Goal: Task Accomplishment & Management: Complete application form

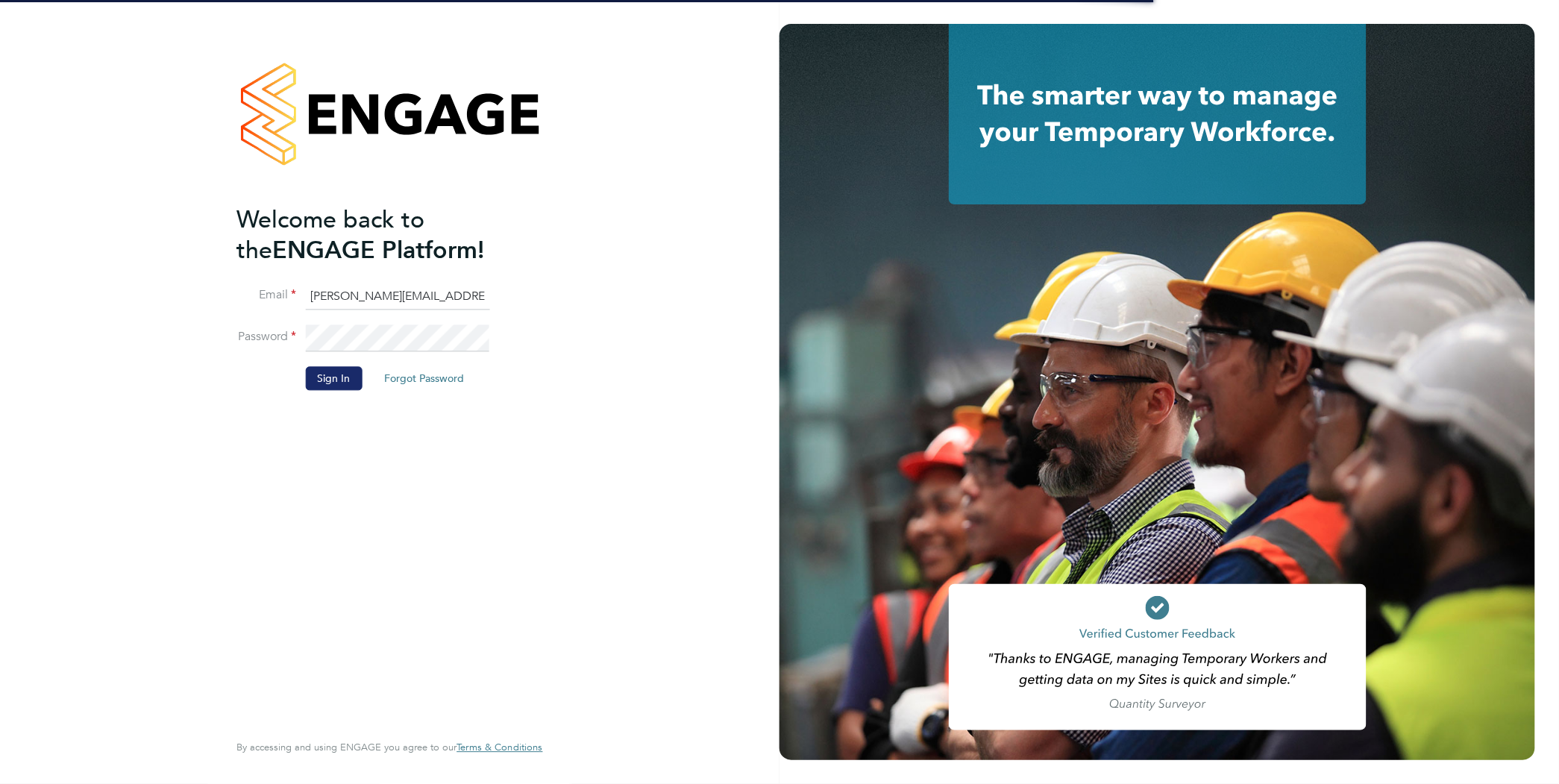
click at [326, 373] on button "Sign In" at bounding box center [333, 379] width 57 height 24
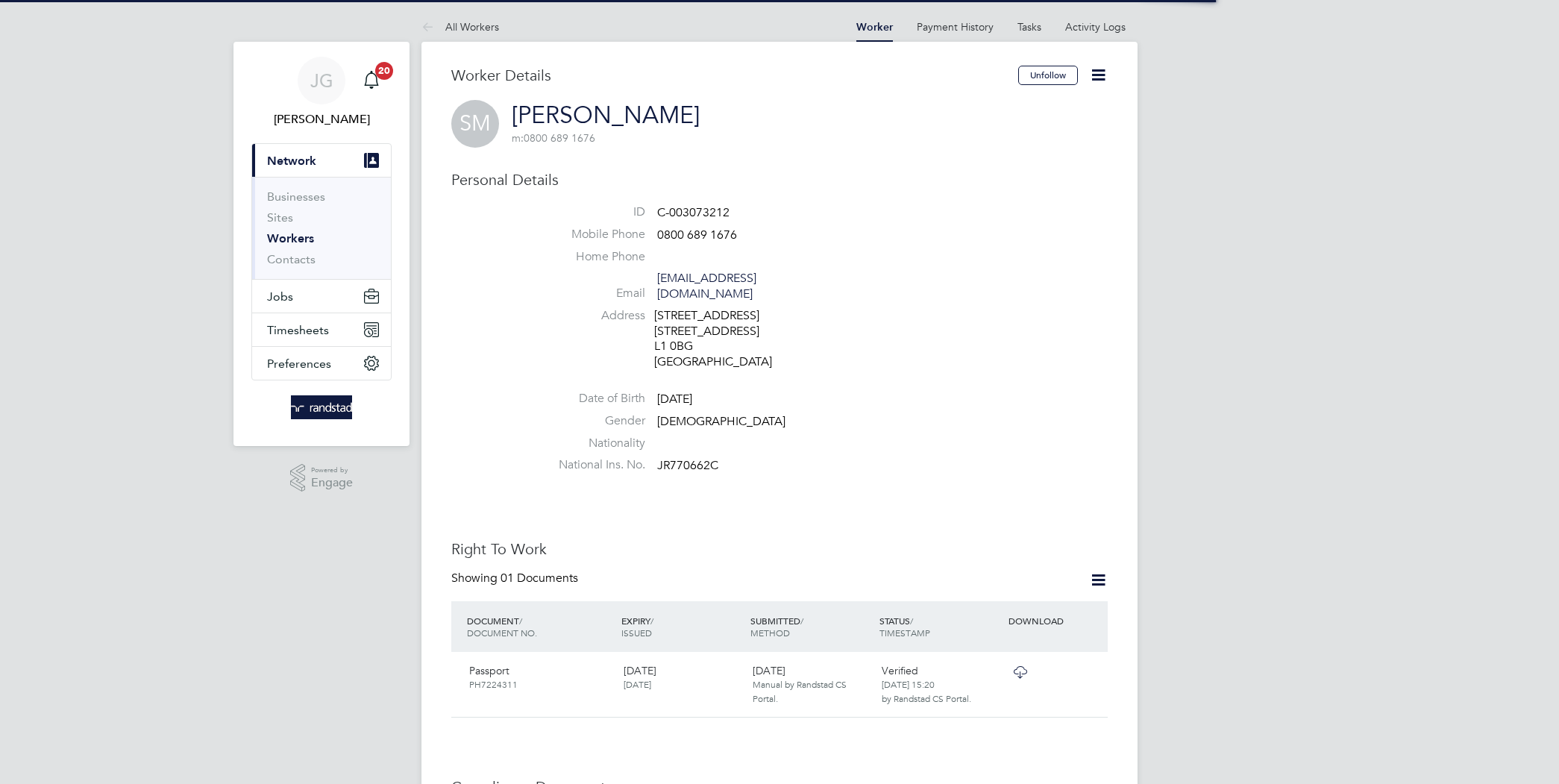
click at [322, 331] on span "Timesheets" at bounding box center [298, 329] width 62 height 14
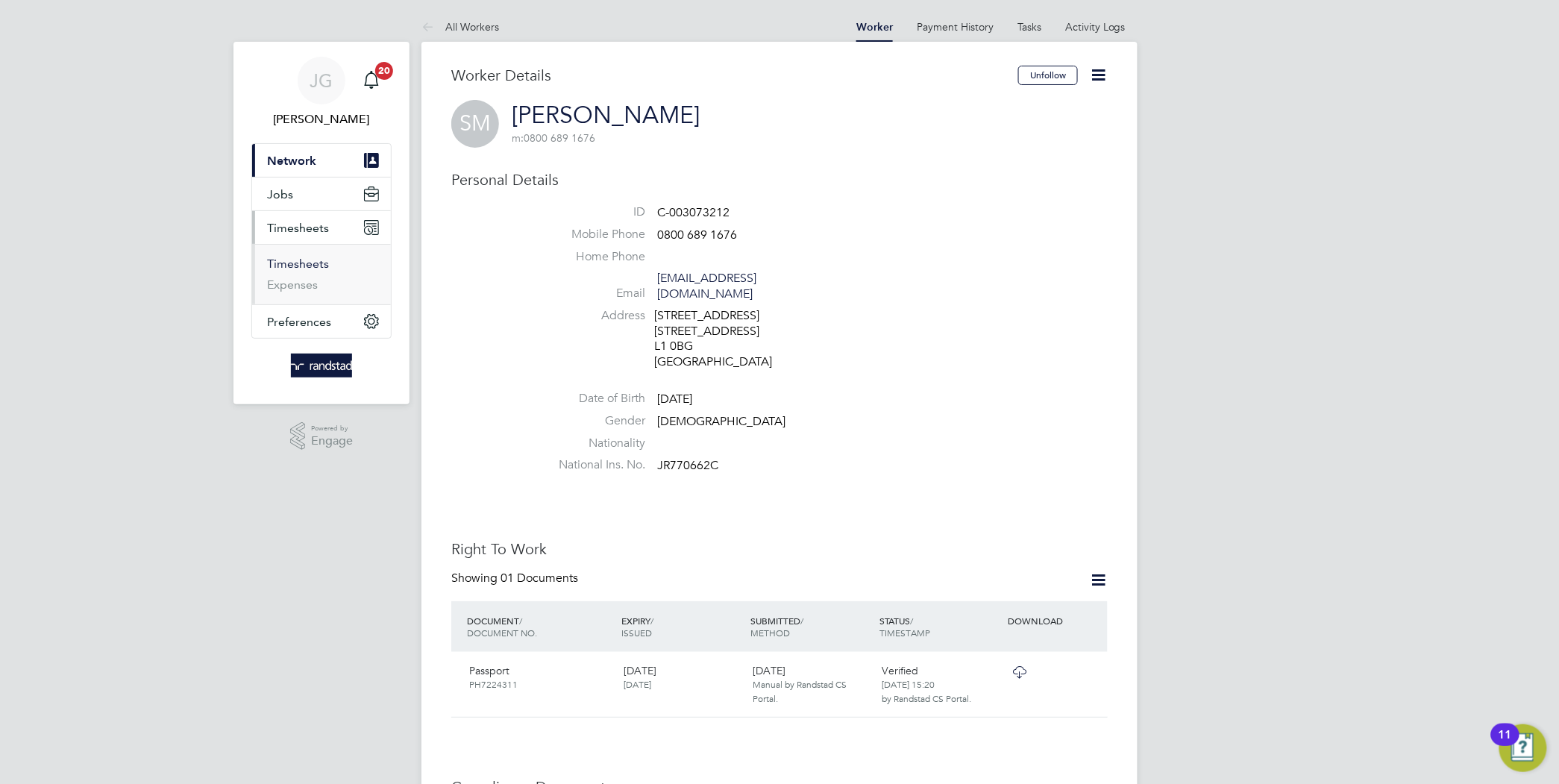
click at [319, 269] on link "Timesheets" at bounding box center [298, 263] width 62 height 14
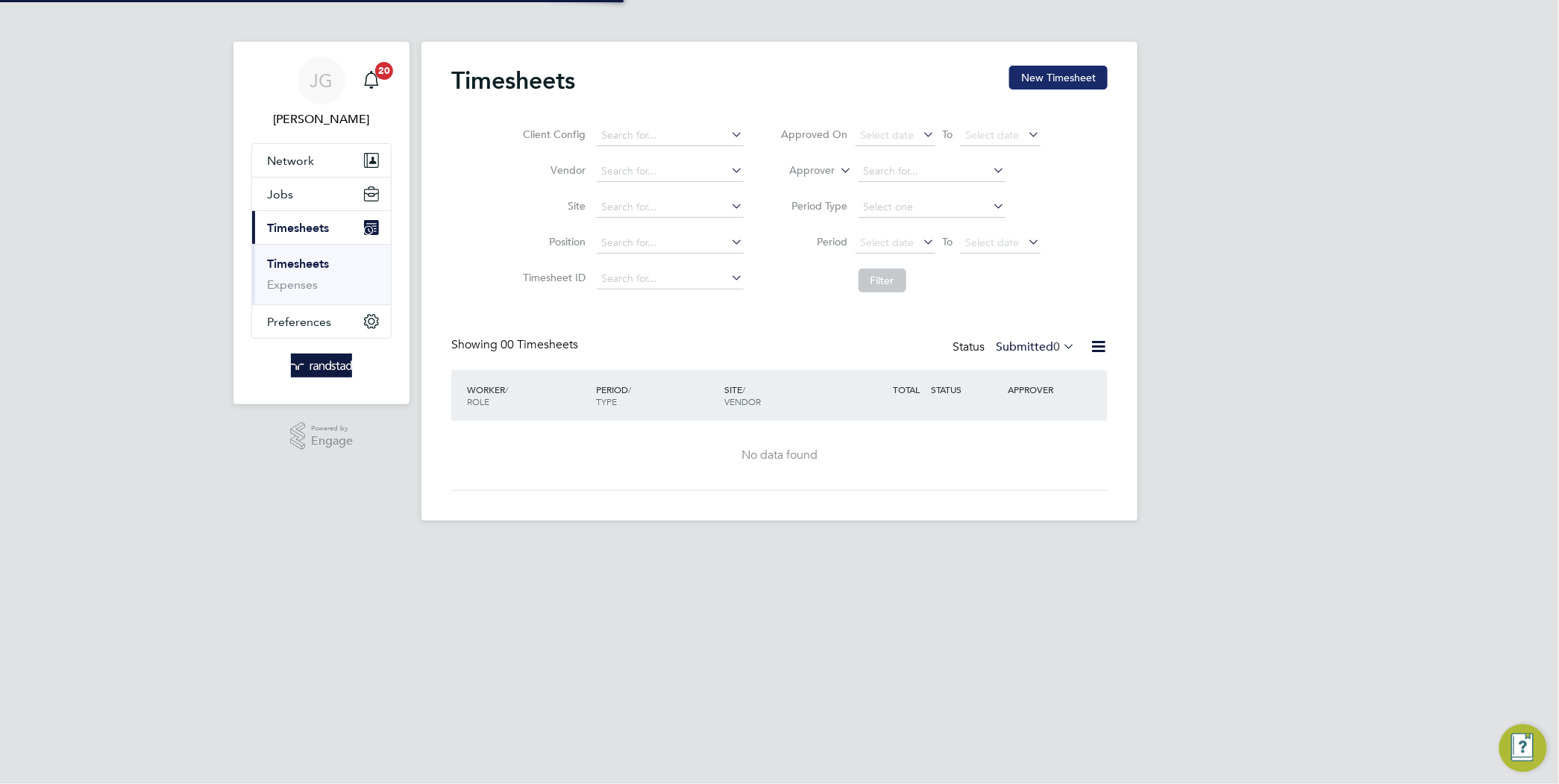
click at [1065, 80] on button "New Timesheet" at bounding box center [1058, 77] width 98 height 24
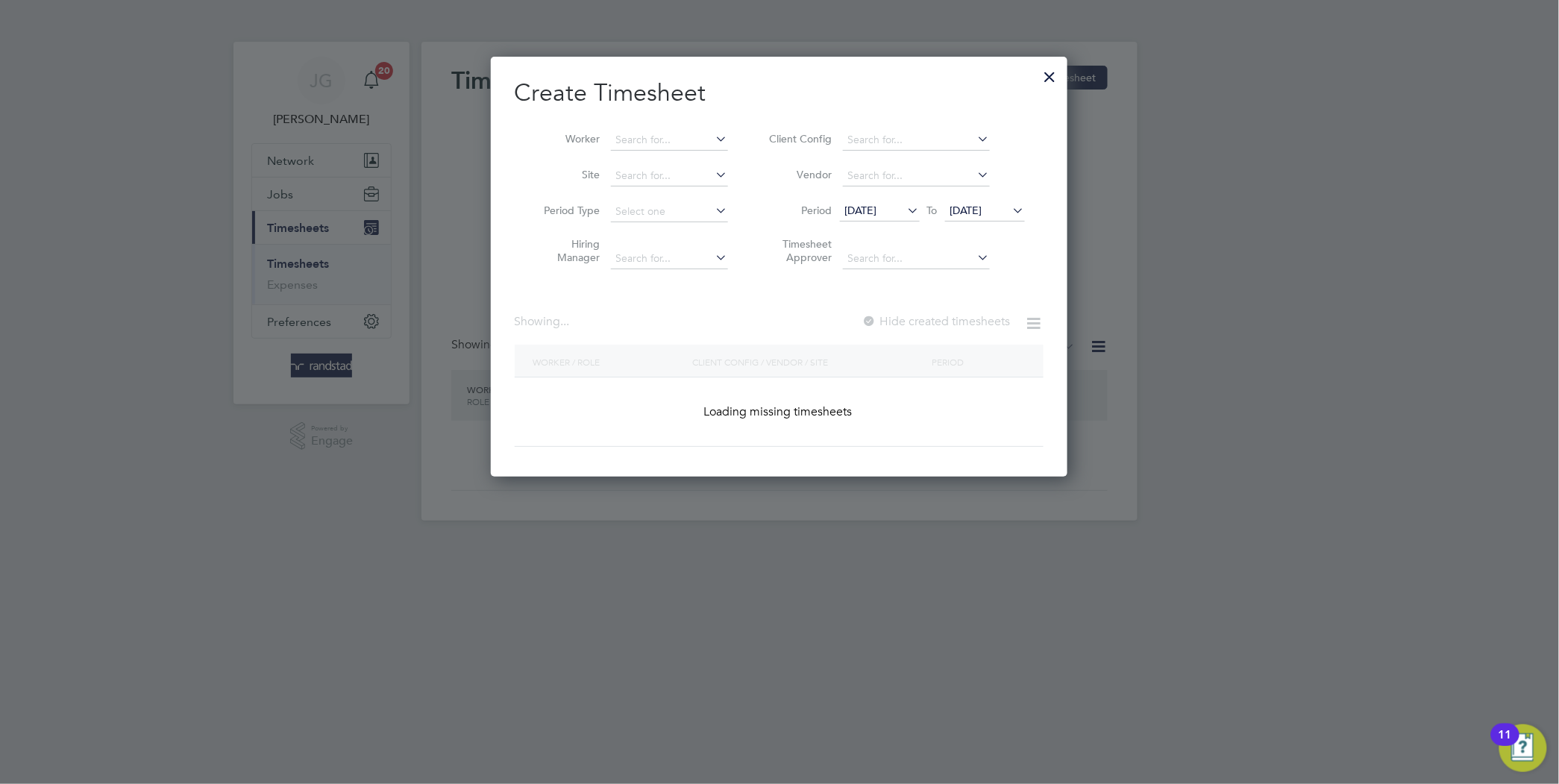
scroll to position [421, 577]
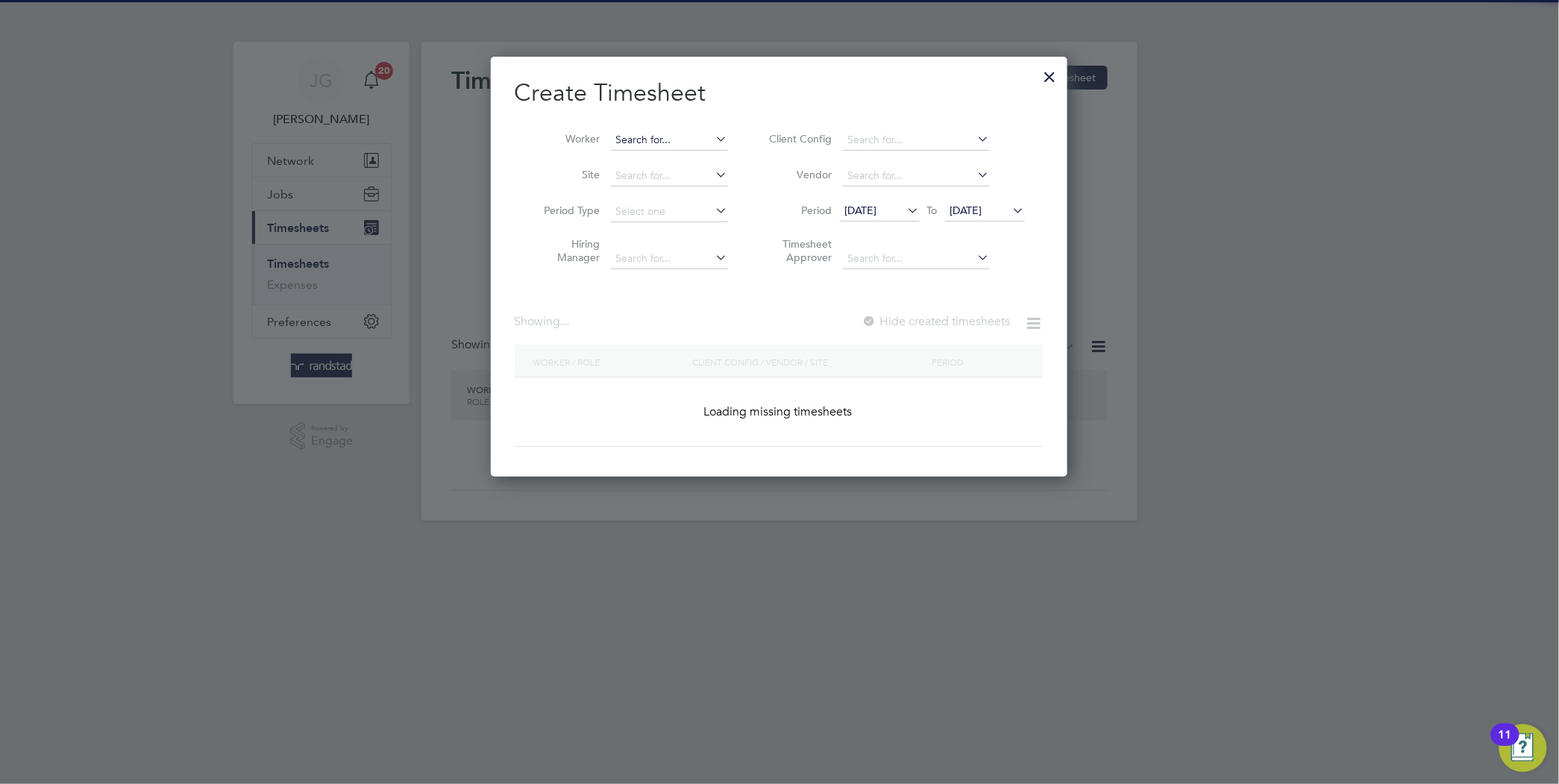
click at [642, 137] on input at bounding box center [670, 141] width 118 height 21
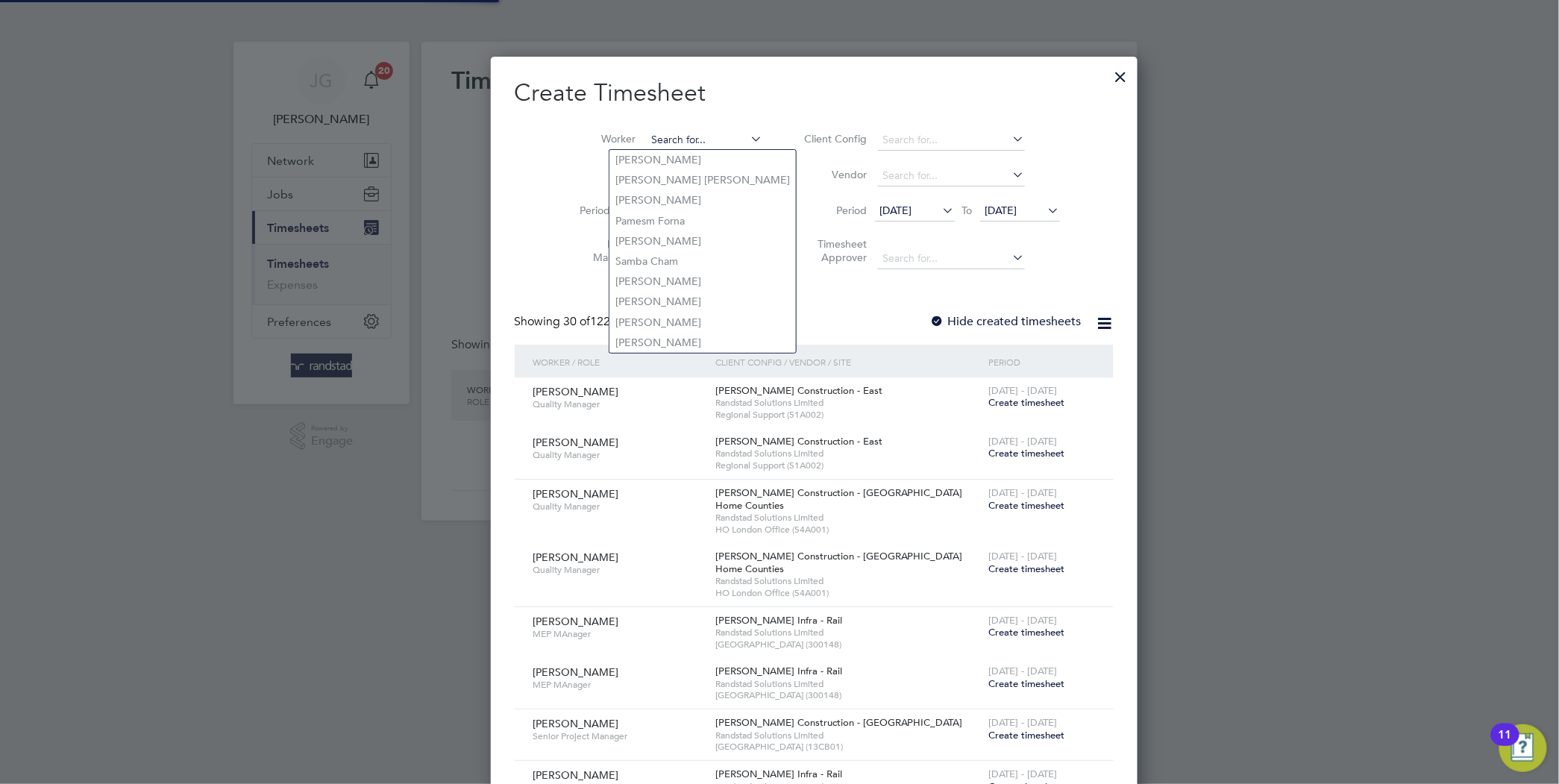
scroll to position [3171, 577]
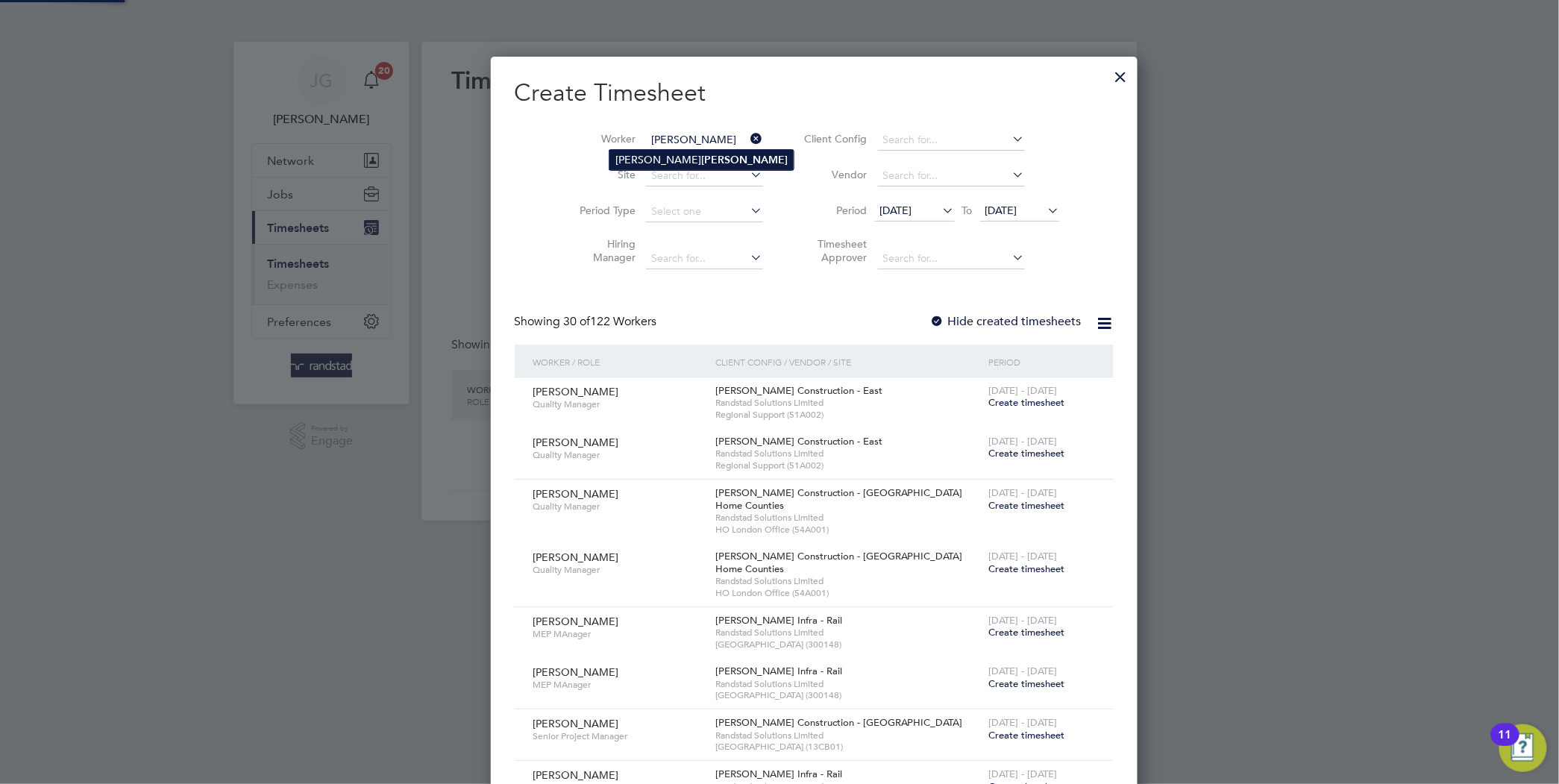
click at [701, 156] on b "Mcglenn" at bounding box center [745, 159] width 87 height 13
type input "Stephen Mcglenn"
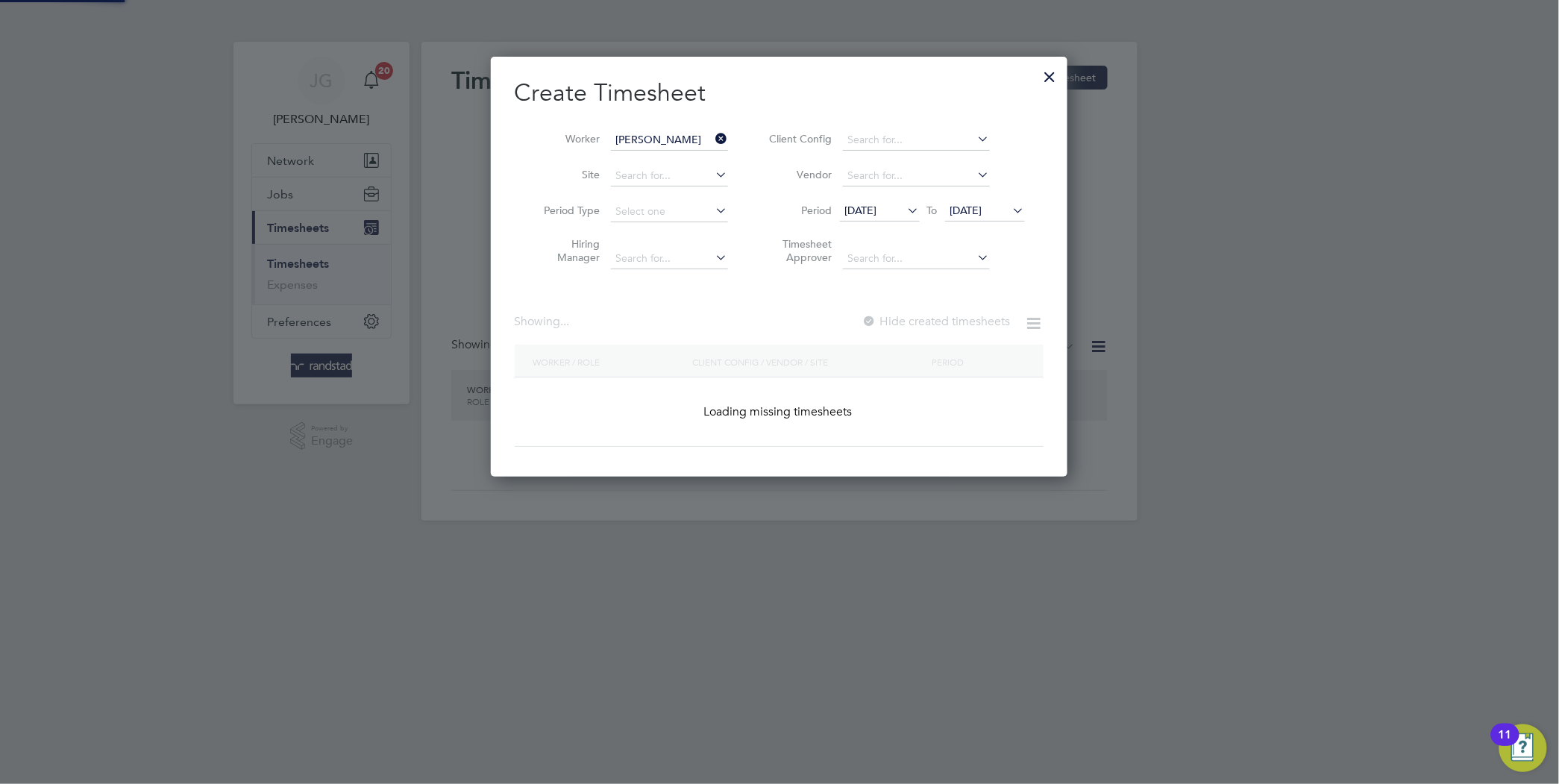
scroll to position [420, 577]
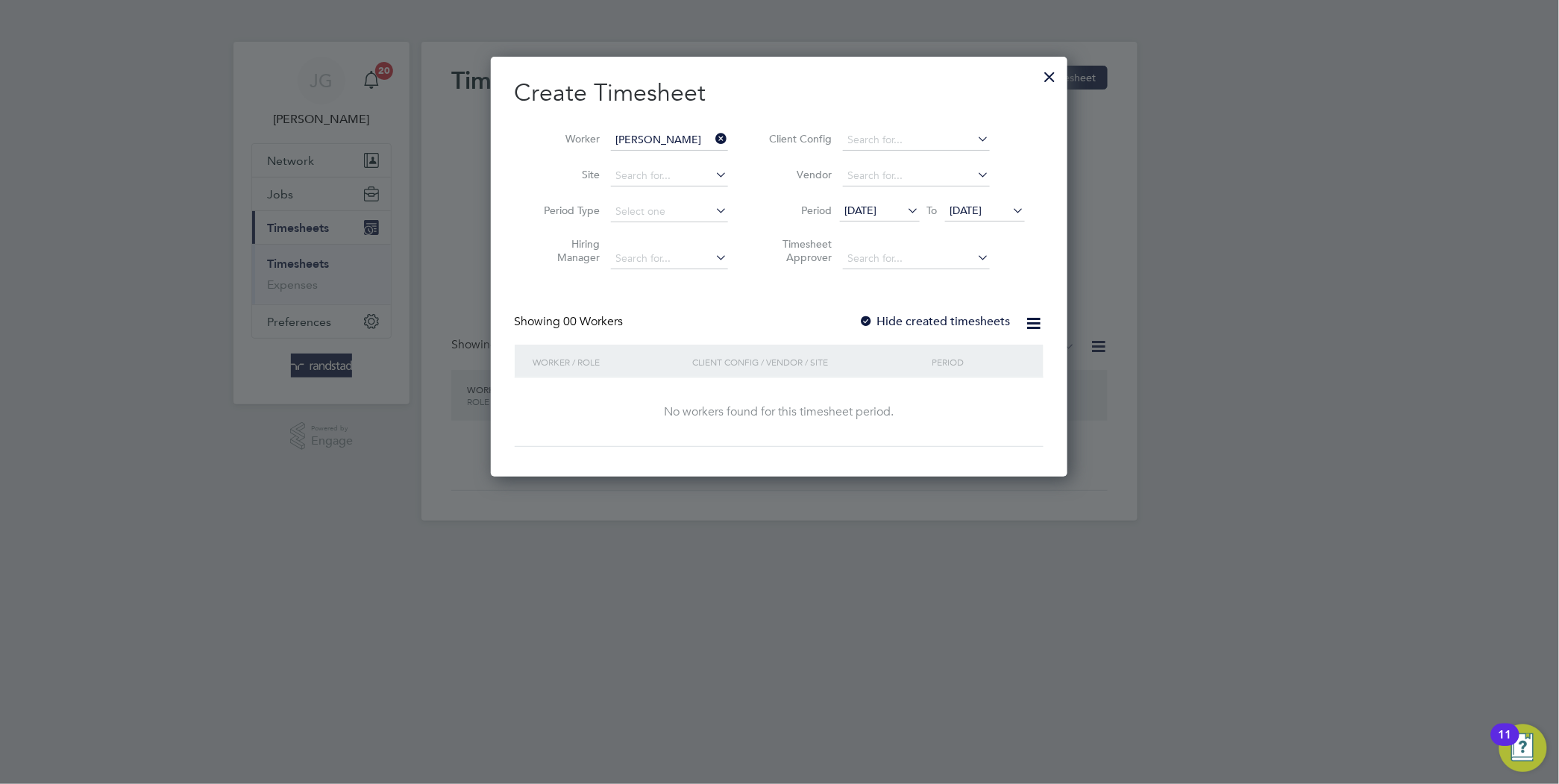
click at [954, 314] on label "Hide created timesheets" at bounding box center [935, 321] width 151 height 14
click at [969, 201] on span "17 Sep 2025" at bounding box center [985, 211] width 80 height 20
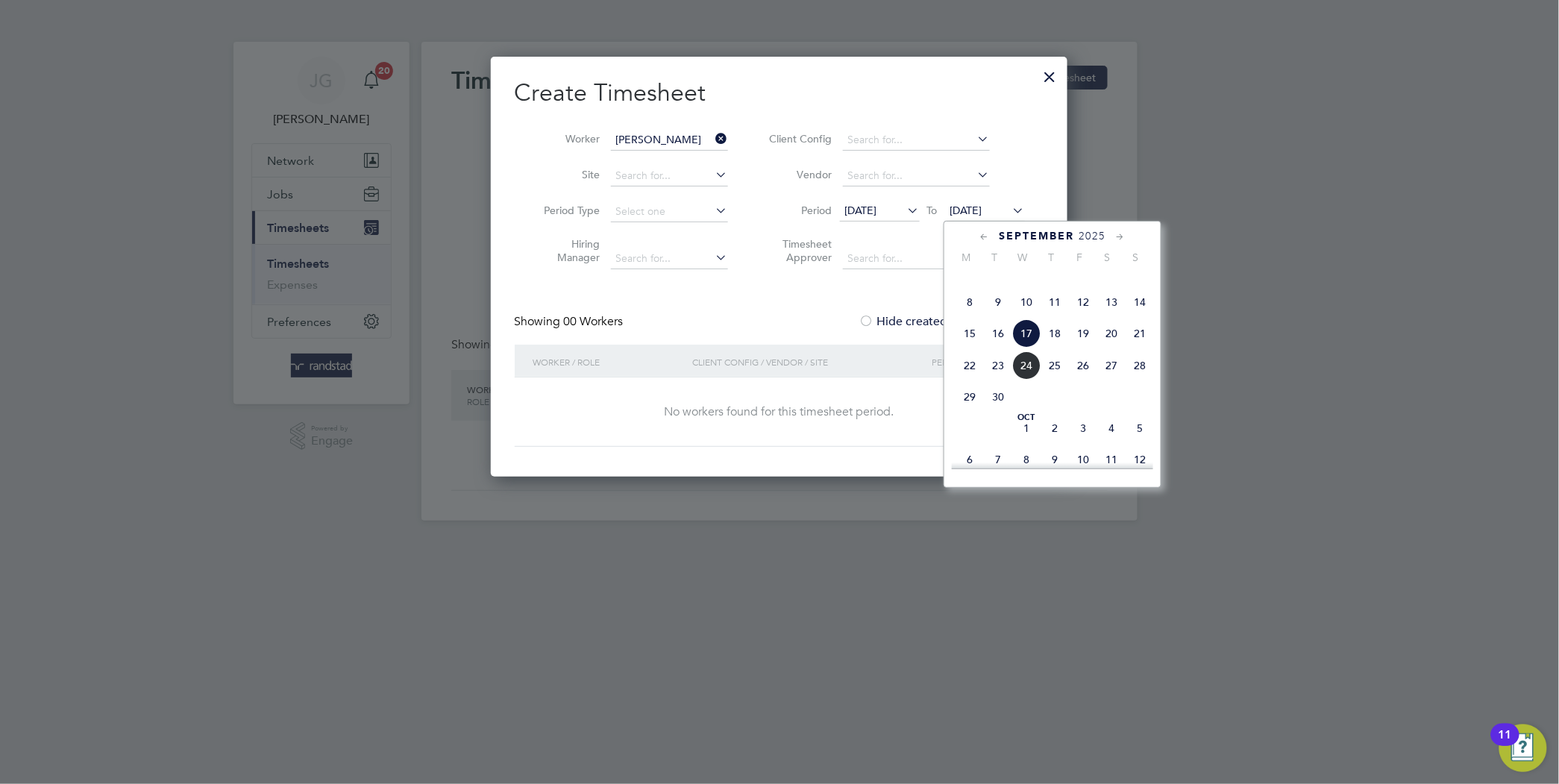
click at [1063, 348] on span "18" at bounding box center [1054, 332] width 28 height 28
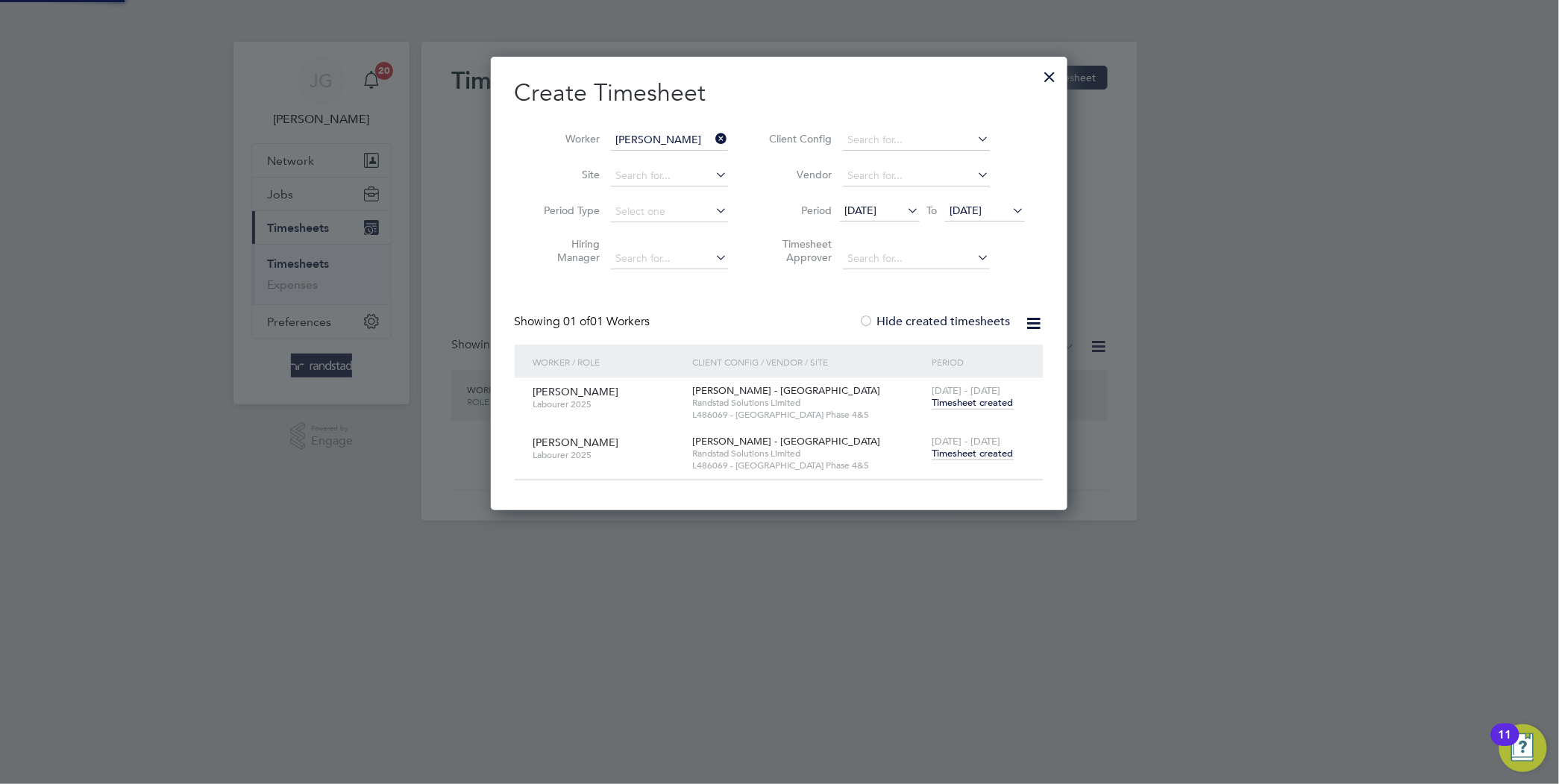
click at [1078, 348] on div at bounding box center [780, 392] width 1559 height 784
click at [993, 457] on span "Timesheet created" at bounding box center [973, 454] width 81 height 13
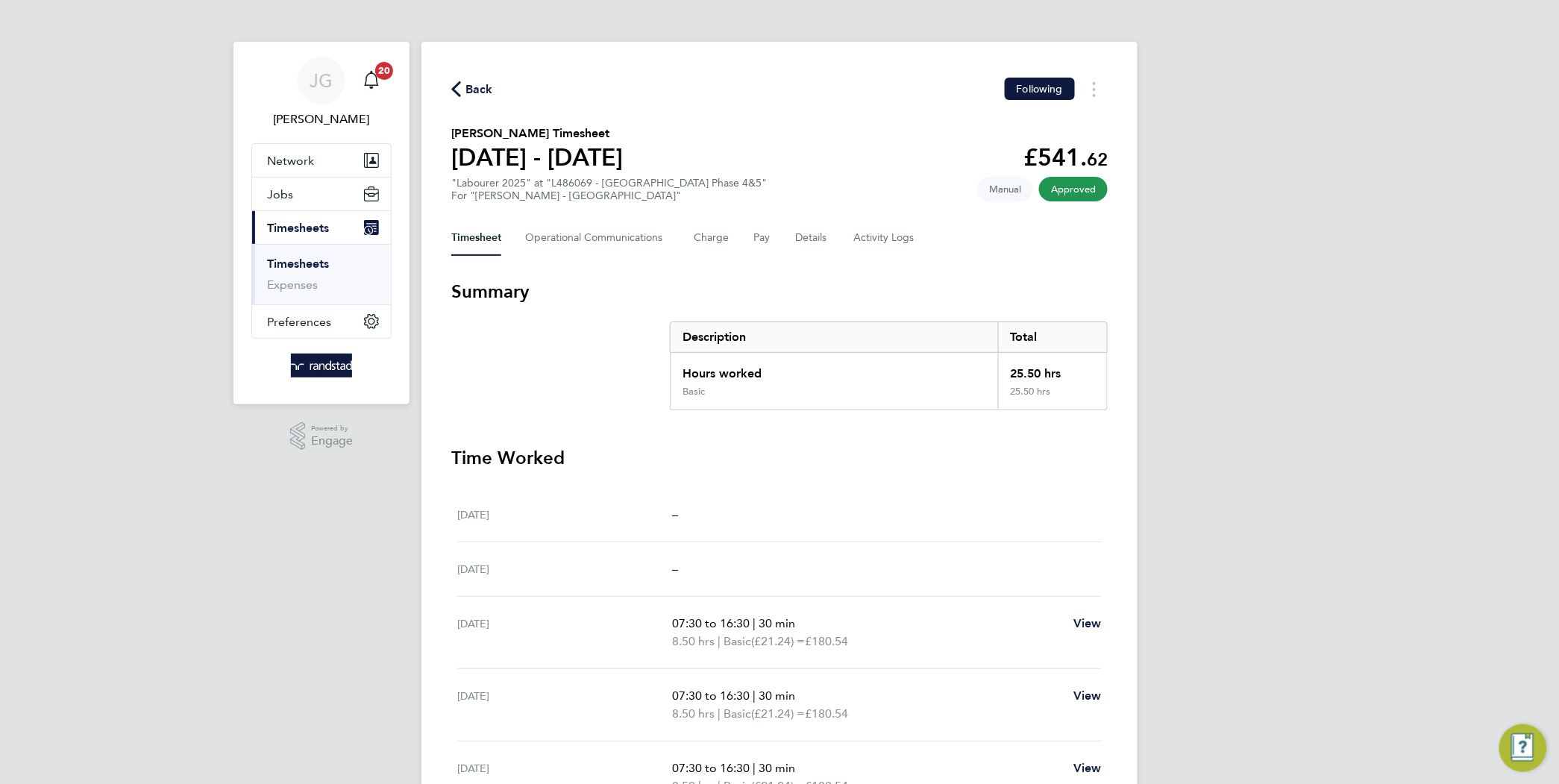
drag, startPoint x: 1246, startPoint y: 118, endPoint x: 1210, endPoint y: 26, distance: 98.8
click at [1246, 118] on div "[PERSON_NAME] Notifications 20 Applications: Network Businesses Sites Workers C…" at bounding box center [780, 491] width 1559 height 982
